Goal: Check status: Verify the current state of an ongoing process or item

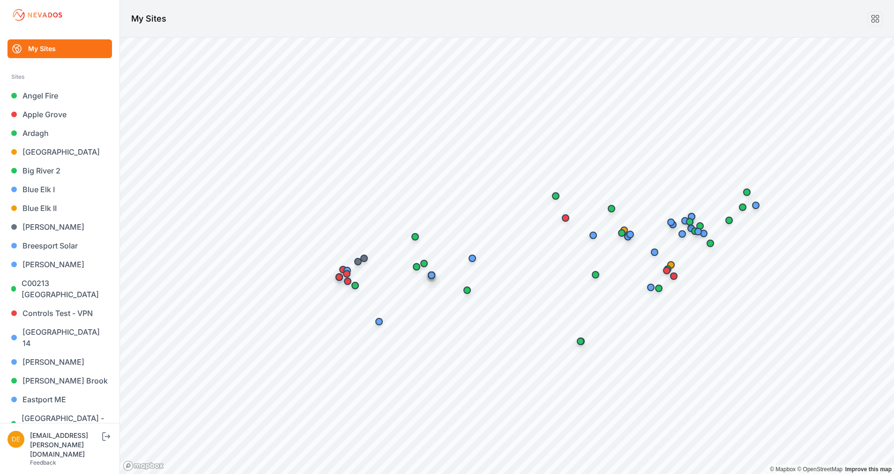
click at [40, 150] on link "[GEOGRAPHIC_DATA]" at bounding box center [59, 151] width 104 height 19
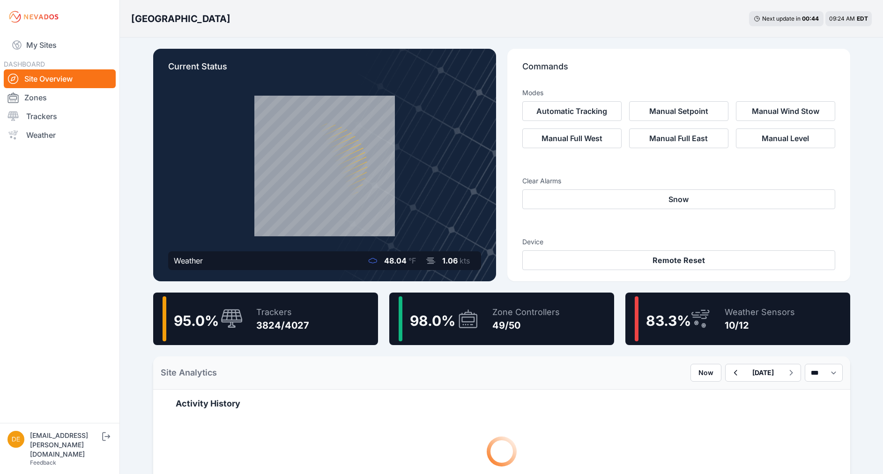
click at [463, 331] on div "98.0 %" at bounding box center [439, 318] width 81 height 45
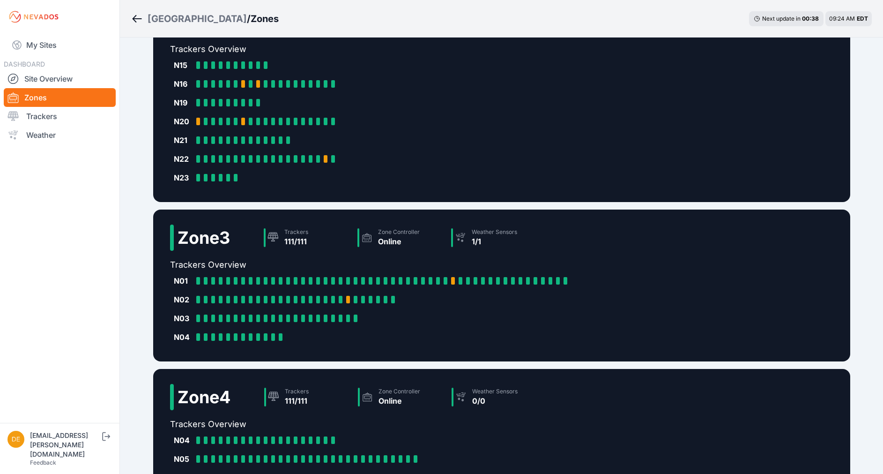
scroll to position [367, 0]
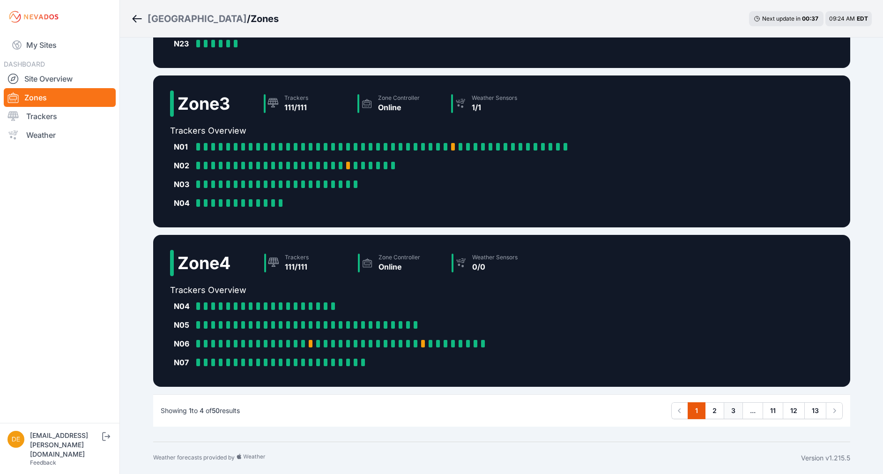
click at [732, 415] on link "3" at bounding box center [733, 410] width 19 height 17
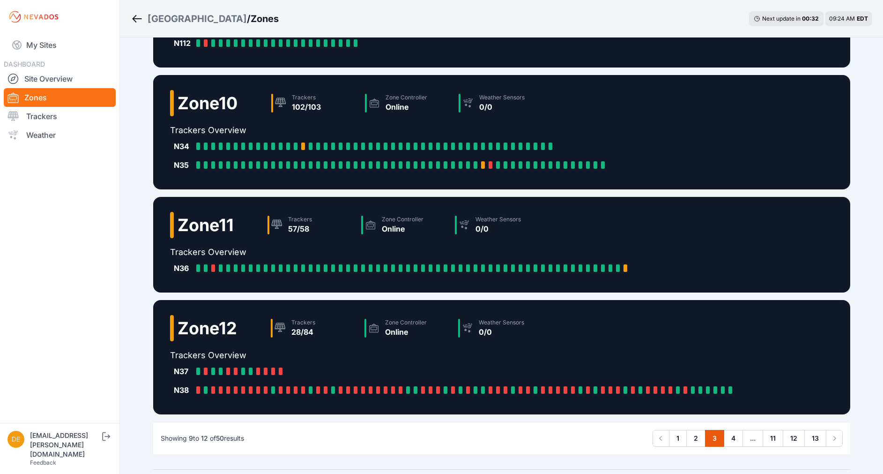
scroll to position [142, 0]
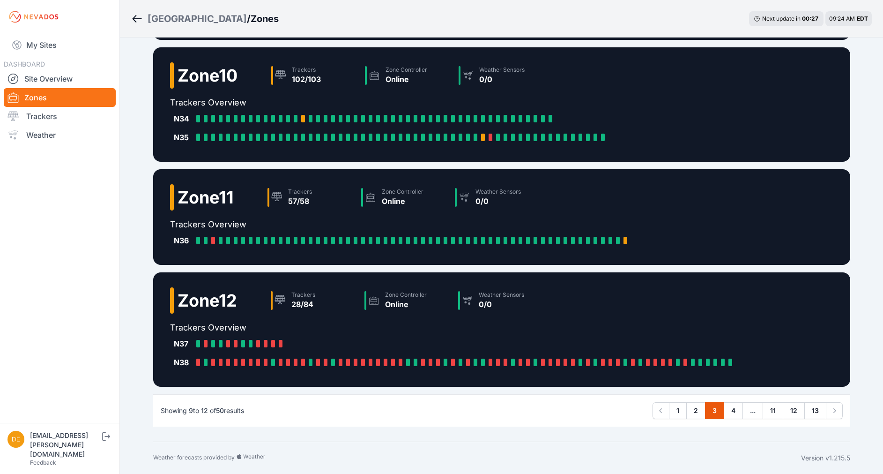
click at [730, 401] on div "Showing 9 to 12 of 50 results Previous 1 2 3 4 ... 11 12 13 Next" at bounding box center [501, 410] width 697 height 32
click at [730, 406] on link "4" at bounding box center [733, 410] width 19 height 17
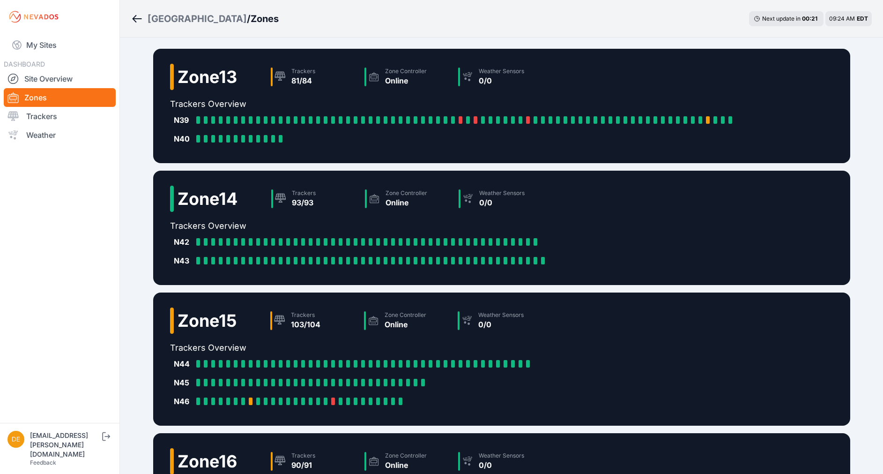
scroll to position [179, 0]
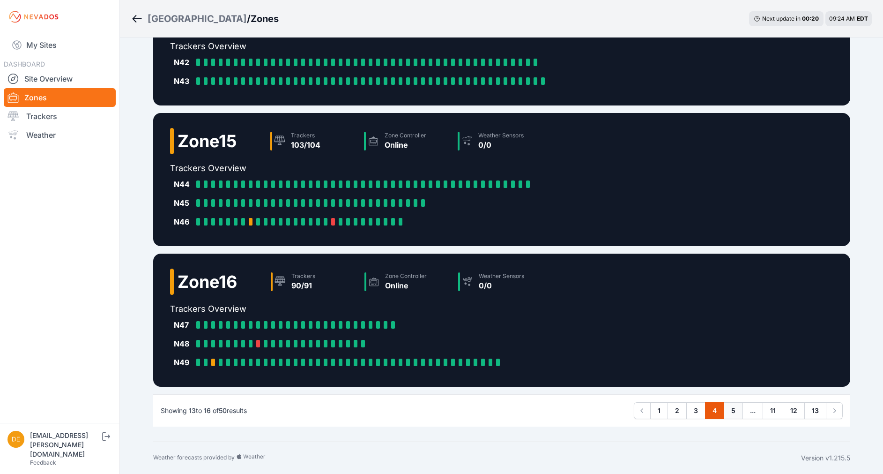
click at [726, 407] on link "5" at bounding box center [733, 410] width 19 height 17
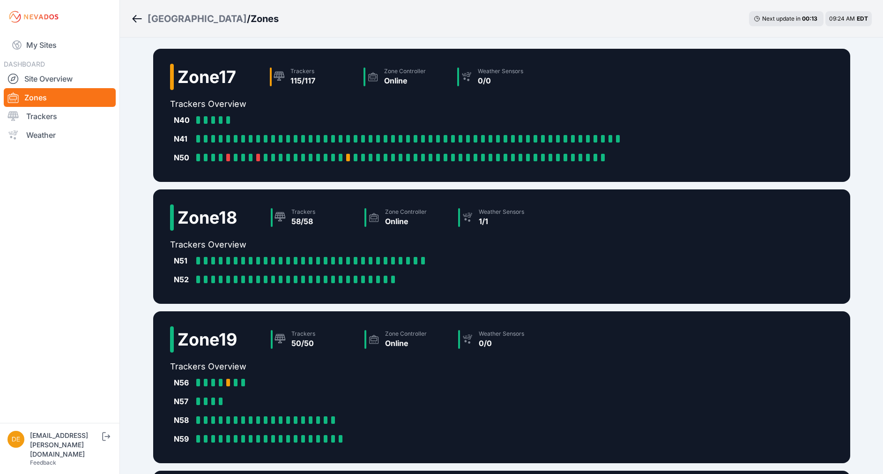
scroll to position [217, 0]
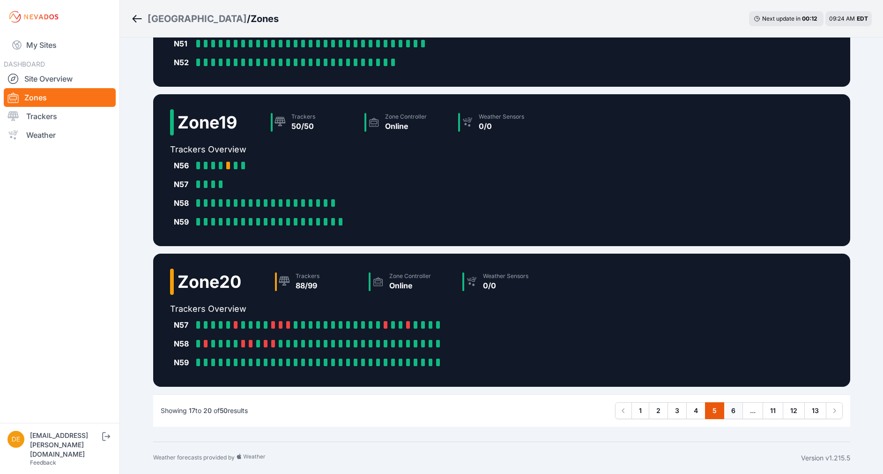
click at [734, 411] on link "6" at bounding box center [733, 410] width 19 height 17
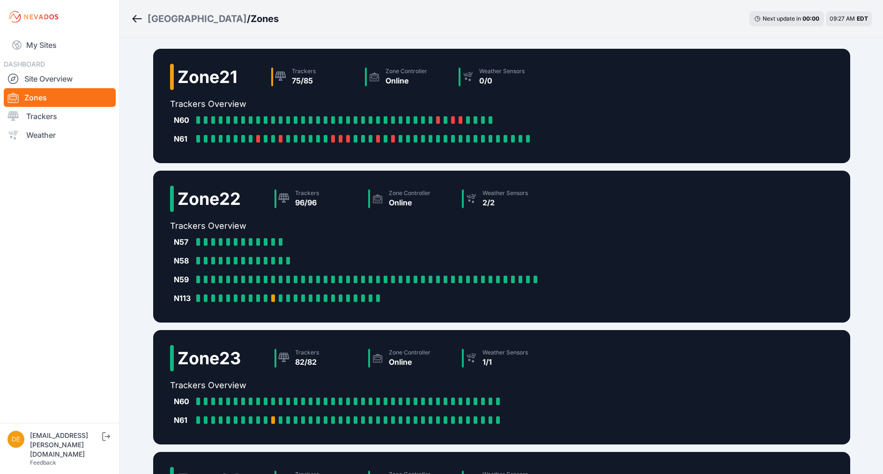
click at [874, 194] on div "Bartonsville / Zones Next update in 00 : 00 09:27 AM EDT Zone 21 Trackers 75/85…" at bounding box center [441, 326] width 883 height 653
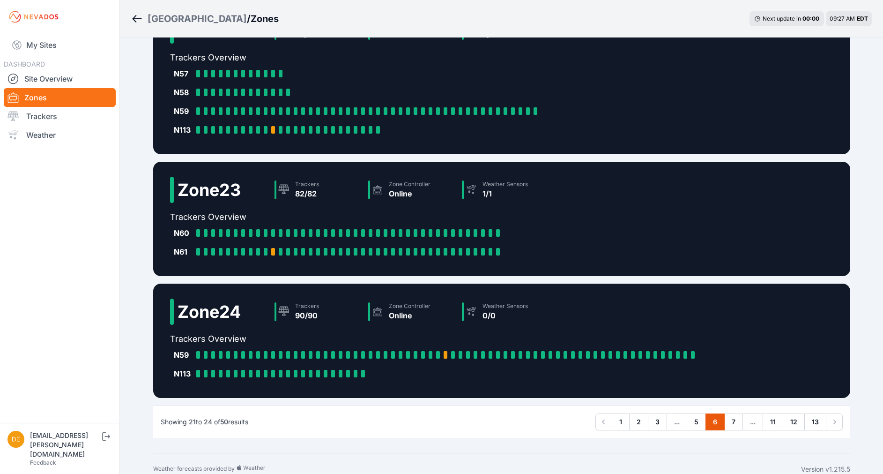
scroll to position [179, 0]
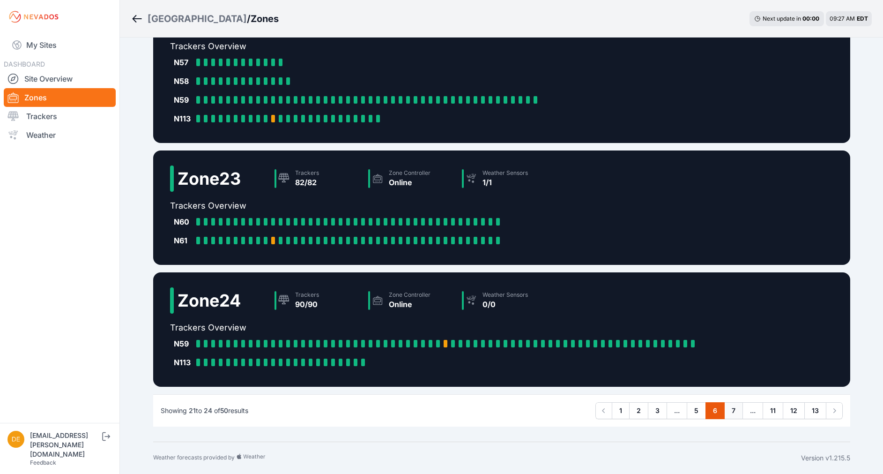
click at [732, 410] on link "7" at bounding box center [733, 410] width 19 height 17
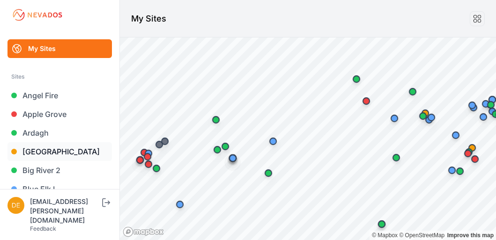
click at [43, 155] on link "[GEOGRAPHIC_DATA]" at bounding box center [59, 151] width 104 height 19
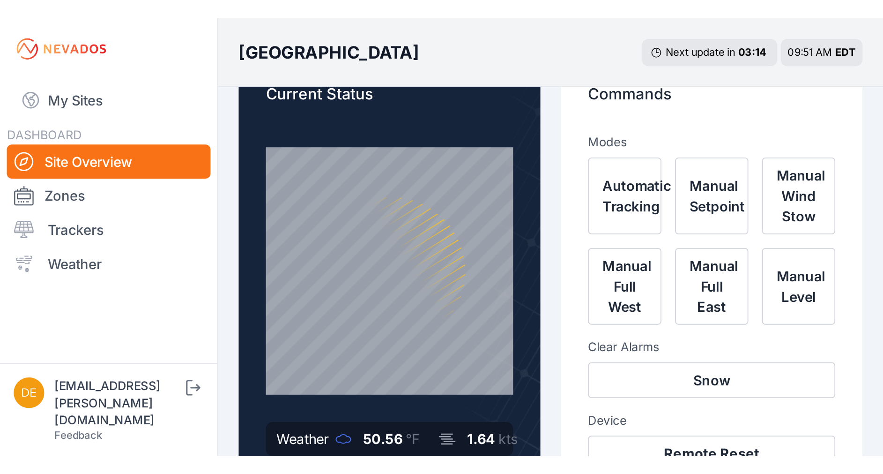
scroll to position [13, 0]
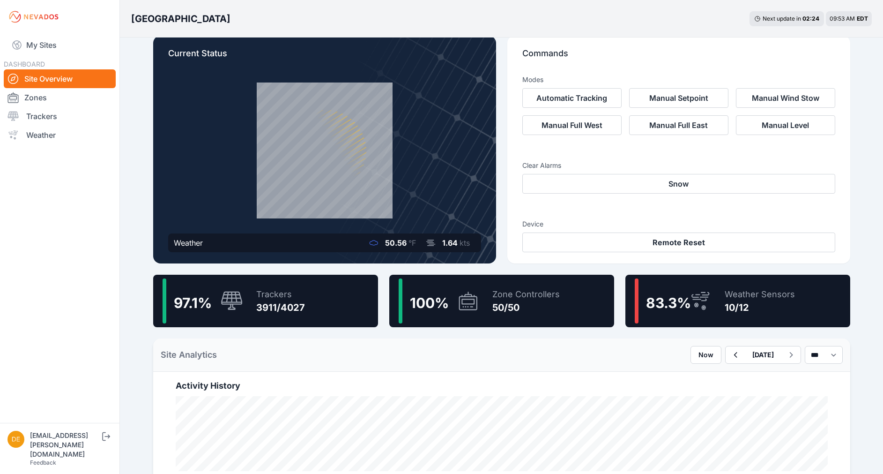
click at [298, 301] on div "3911/4027" at bounding box center [280, 307] width 49 height 13
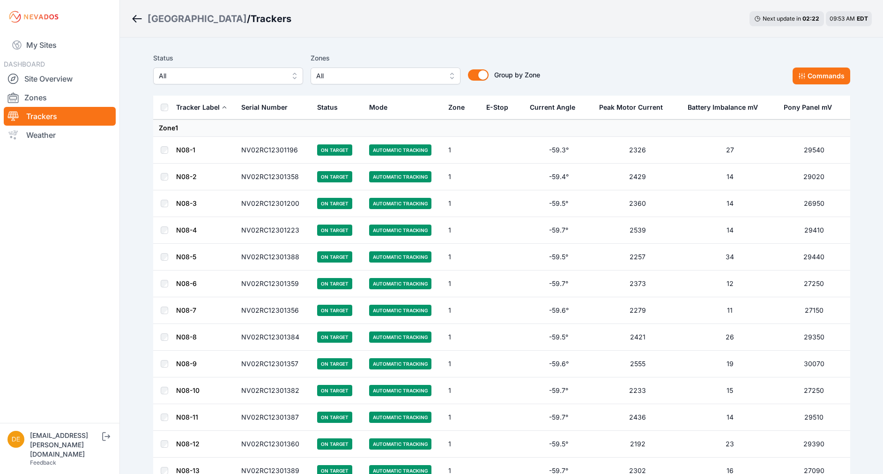
click at [190, 80] on span "All" at bounding box center [222, 75] width 126 height 11
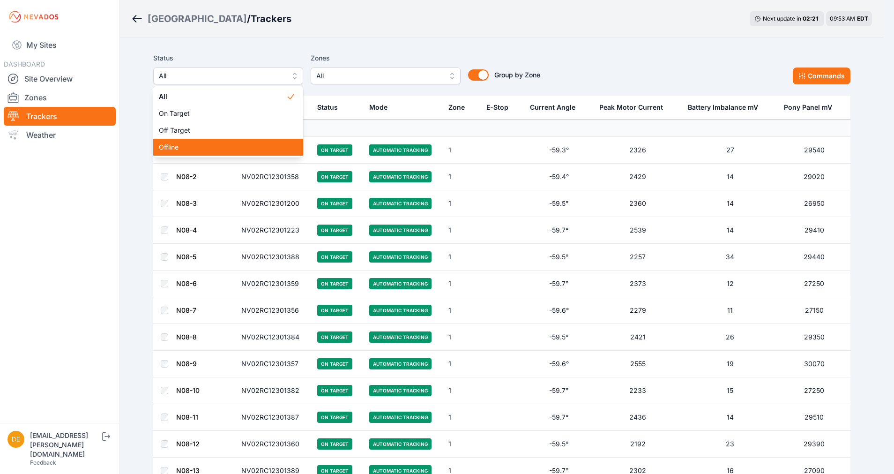
click at [173, 149] on span "Offline" at bounding box center [222, 146] width 127 height 9
